Goal: Task Accomplishment & Management: Complete application form

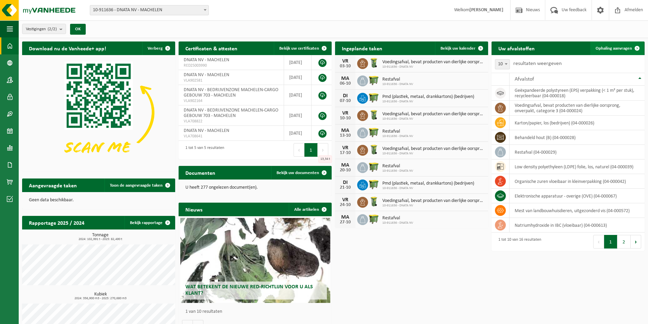
click at [628, 48] on span "Ophaling aanvragen" at bounding box center [614, 48] width 36 height 4
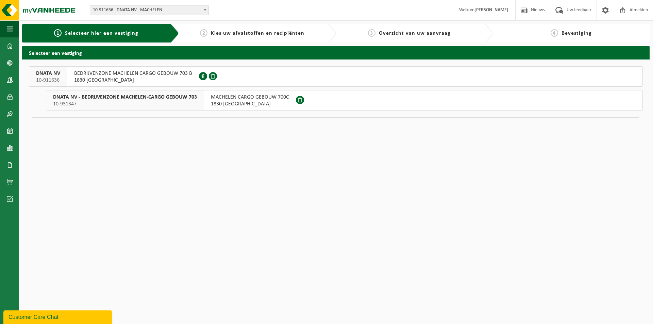
click at [211, 76] on span at bounding box center [213, 76] width 8 height 8
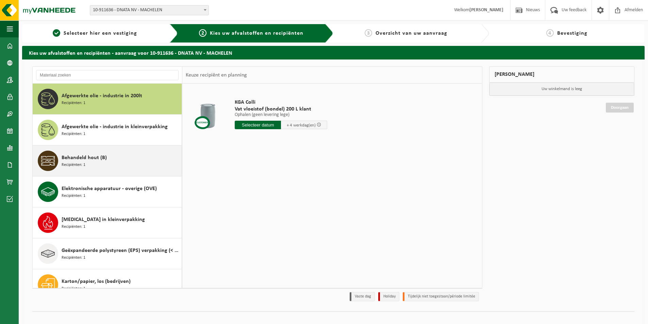
click at [143, 161] on div "Behandeld hout (B) Recipiënten: 1" at bounding box center [121, 161] width 118 height 20
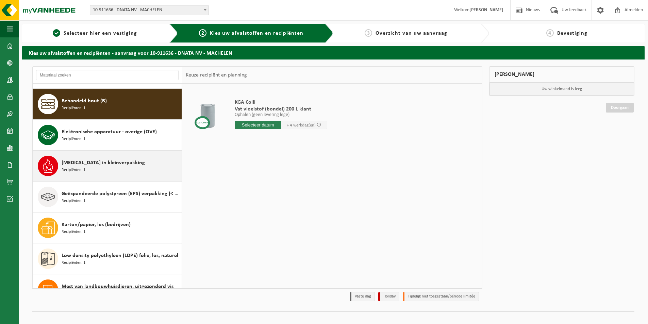
scroll to position [62, 0]
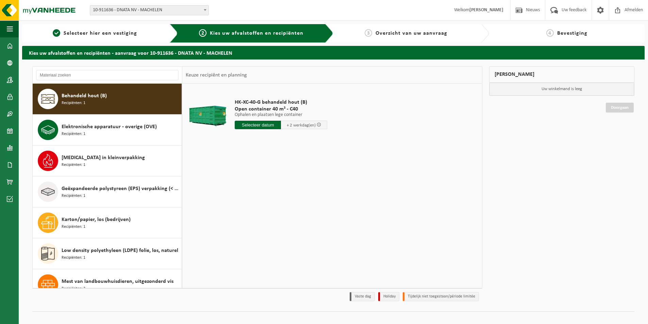
click at [273, 125] on input "text" at bounding box center [258, 125] width 46 height 9
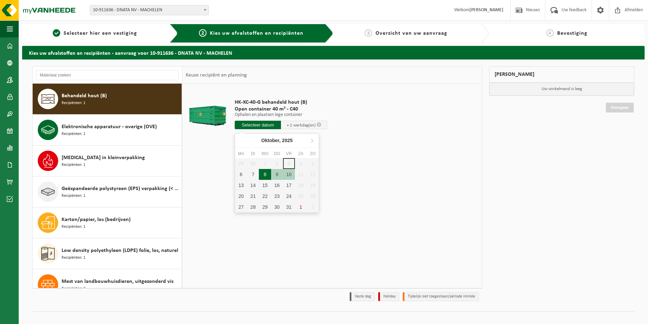
click at [266, 175] on div "8" at bounding box center [265, 174] width 12 height 11
type input "Van 2025-10-08"
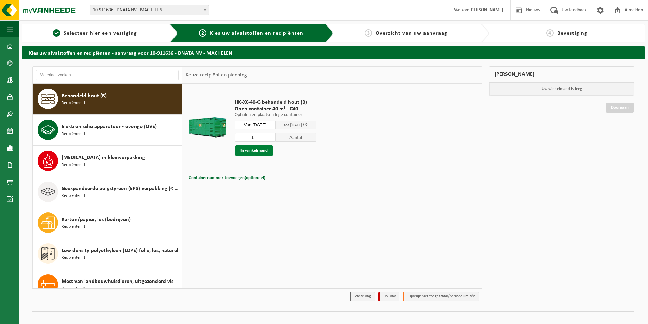
click at [261, 151] on button "In winkelmand" at bounding box center [254, 150] width 37 height 11
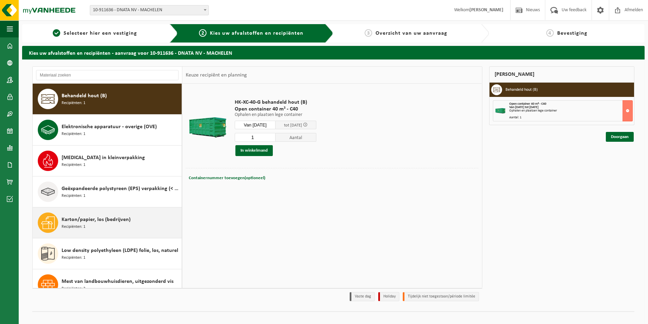
click at [152, 217] on div "Karton/papier, los (bedrijven) Recipiënten: 1" at bounding box center [121, 223] width 118 height 20
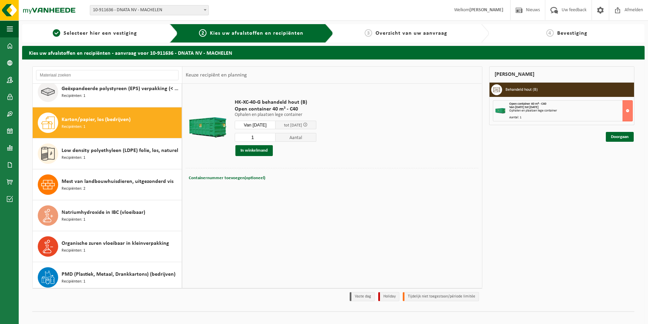
scroll to position [186, 0]
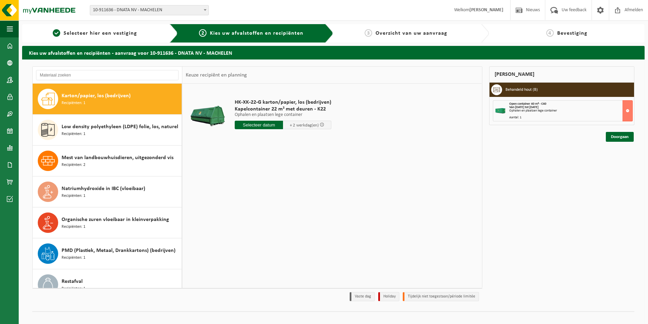
click at [269, 124] on input "text" at bounding box center [259, 125] width 48 height 9
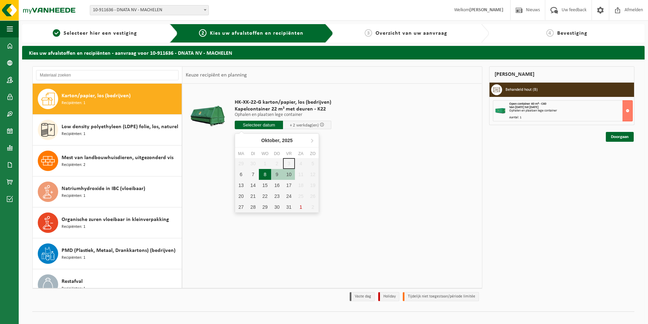
click at [264, 174] on div "8" at bounding box center [265, 174] width 12 height 11
type input "Van 2025-10-08"
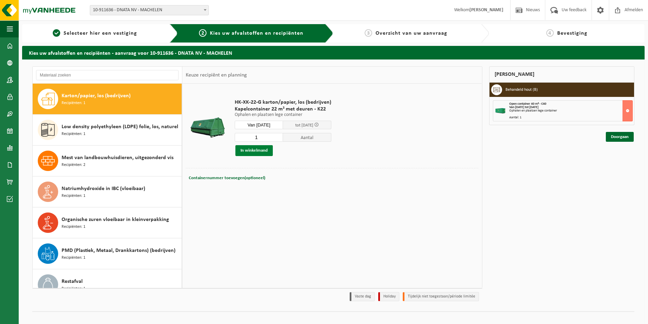
click at [267, 149] on button "In winkelmand" at bounding box center [254, 150] width 37 height 11
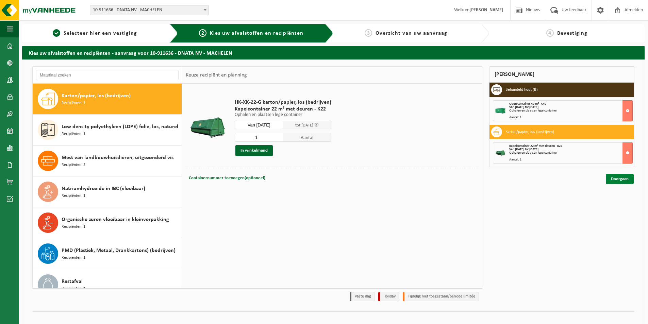
click at [612, 179] on link "Doorgaan" at bounding box center [620, 179] width 28 height 10
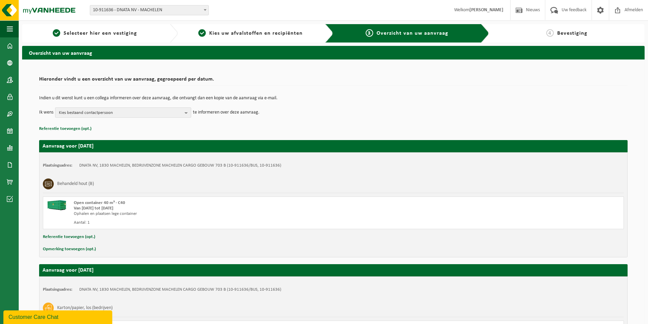
click at [186, 114] on b "button" at bounding box center [188, 113] width 6 height 10
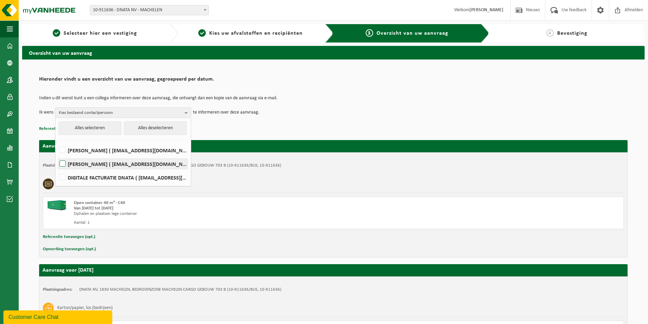
click at [64, 162] on label "[PERSON_NAME] ( [EMAIL_ADDRESS][DOMAIN_NAME] )" at bounding box center [122, 164] width 129 height 10
click at [57, 156] on input "[PERSON_NAME] ( [EMAIL_ADDRESS][DOMAIN_NAME] )" at bounding box center [57, 155] width 0 height 0
checkbox input "true"
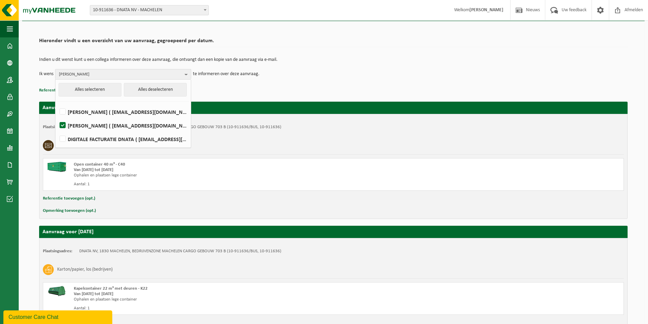
scroll to position [92, 0]
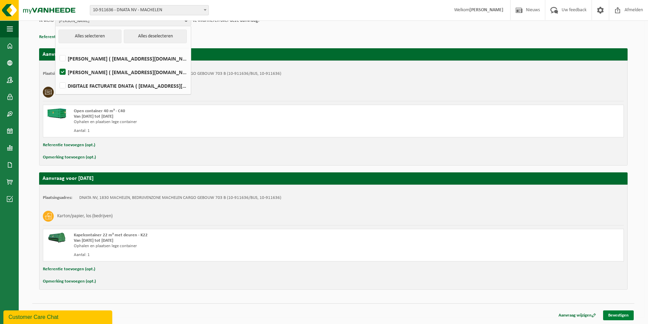
click at [619, 316] on link "Bevestigen" at bounding box center [618, 316] width 31 height 10
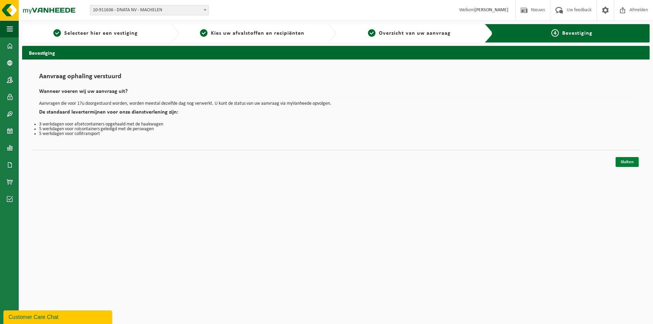
click at [629, 163] on link "Sluiten" at bounding box center [627, 162] width 23 height 10
